Goal: Find specific page/section: Find specific page/section

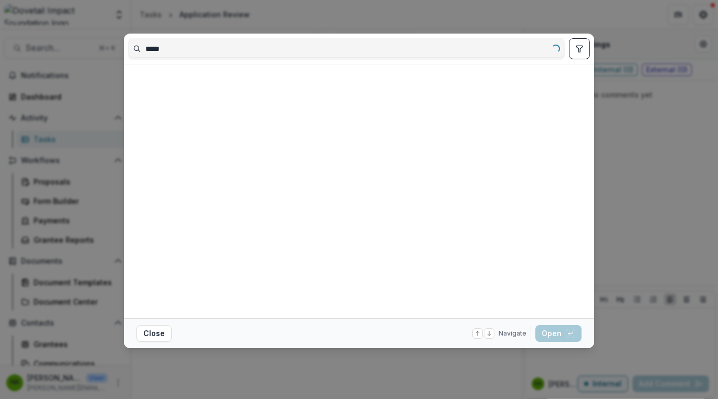
type input "*****"
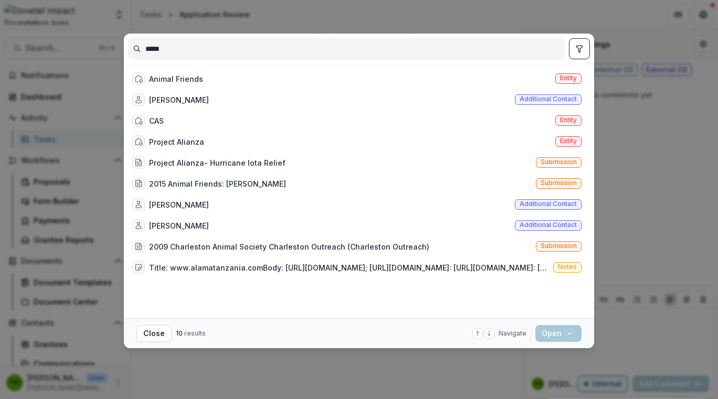
click at [85, 92] on div "***** Animal Friends Entity [PERSON_NAME] Additional contact CAS Entity Project…" at bounding box center [359, 199] width 718 height 399
